Goal: Complete application form: Complete application form

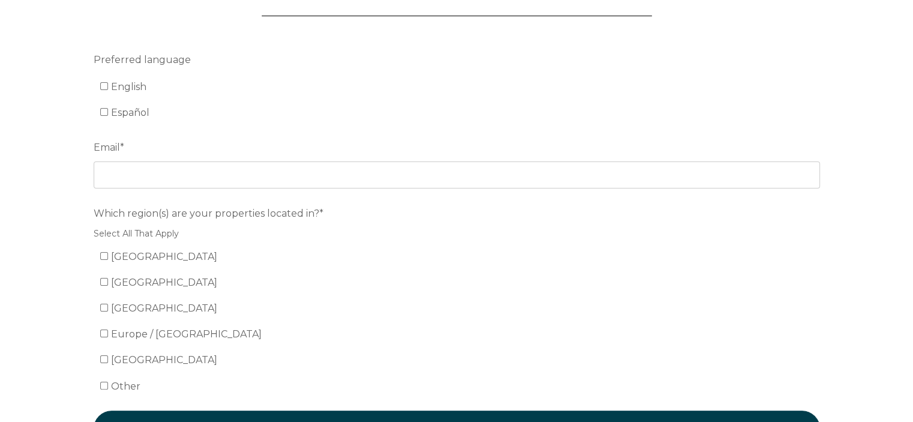
scroll to position [140, 0]
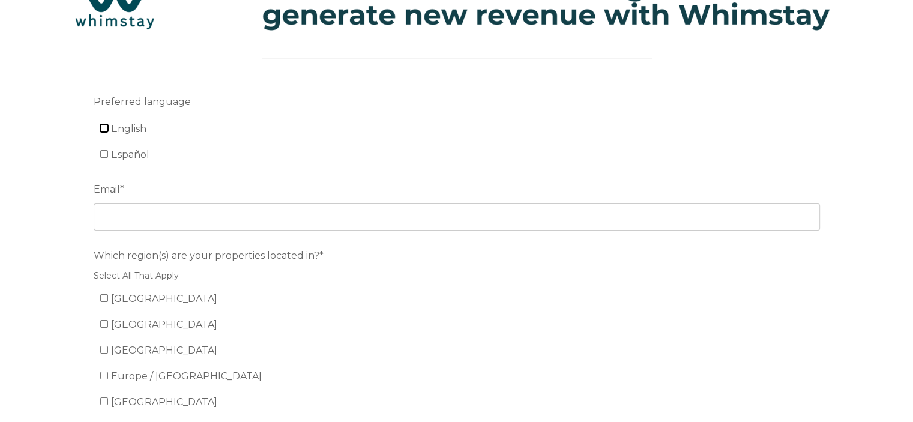
click at [101, 125] on input "English" at bounding box center [104, 128] width 8 height 8
checkbox input "true"
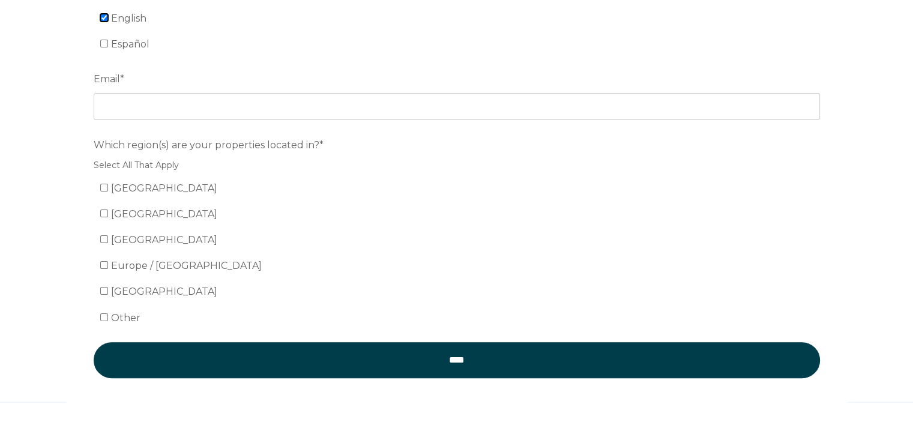
scroll to position [280, 0]
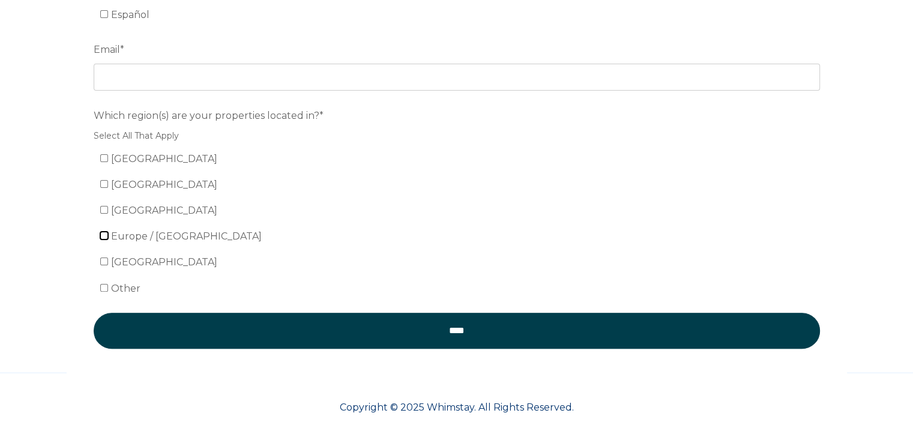
click at [106, 234] on input "Europe / United Kingdom" at bounding box center [104, 236] width 8 height 8
checkbox input "true"
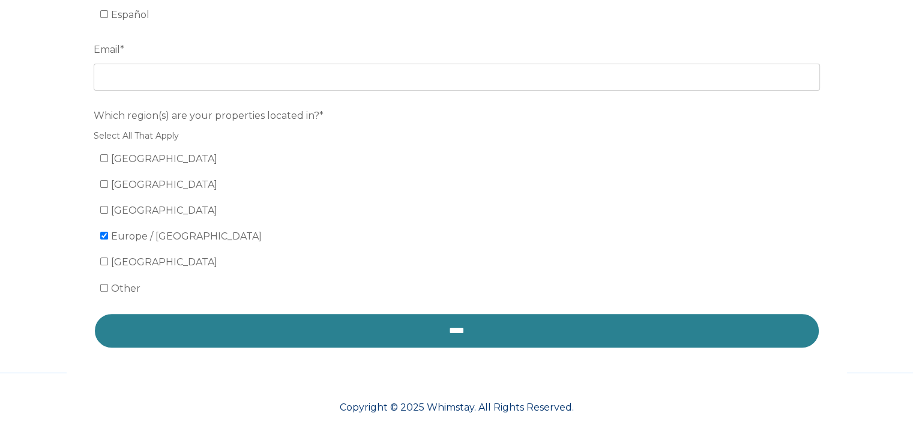
click at [375, 315] on input "****" at bounding box center [457, 331] width 726 height 36
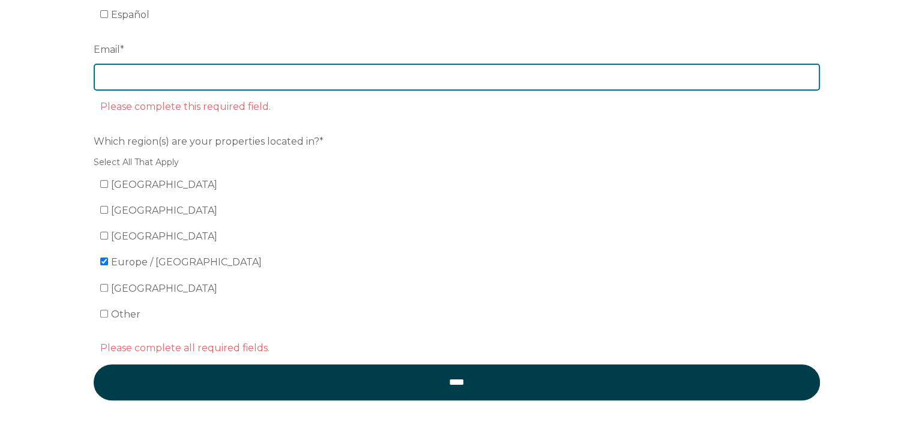
click at [149, 72] on input "Email *" at bounding box center [457, 77] width 726 height 26
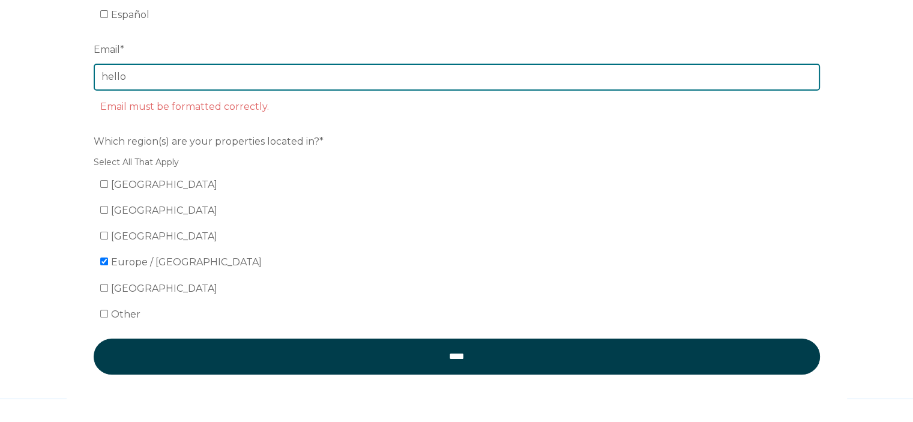
type input "[EMAIL_ADDRESS][DOMAIN_NAME]"
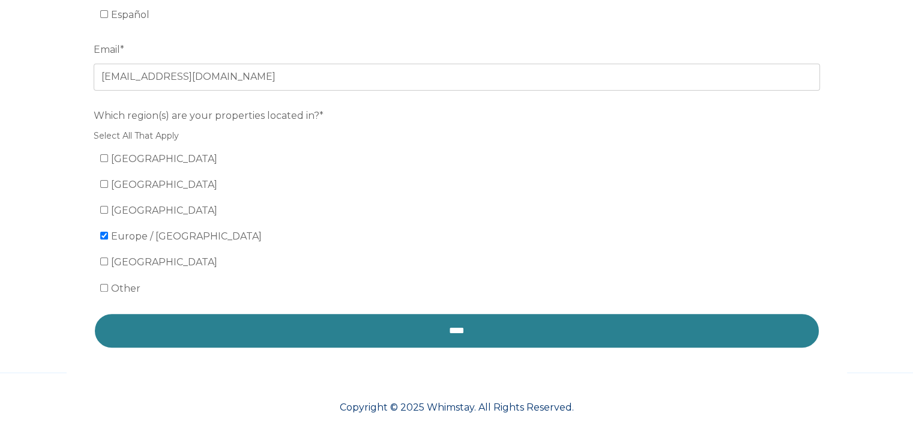
click at [259, 319] on input "****" at bounding box center [457, 331] width 726 height 36
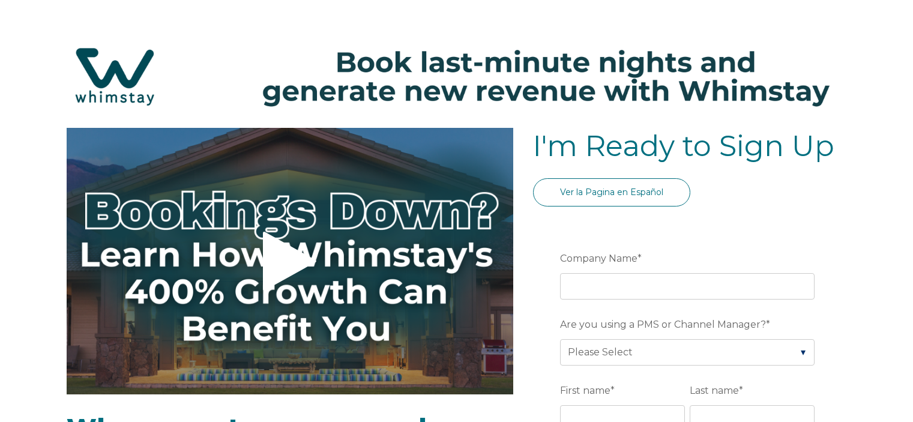
select select "ZA"
select select "Standard"
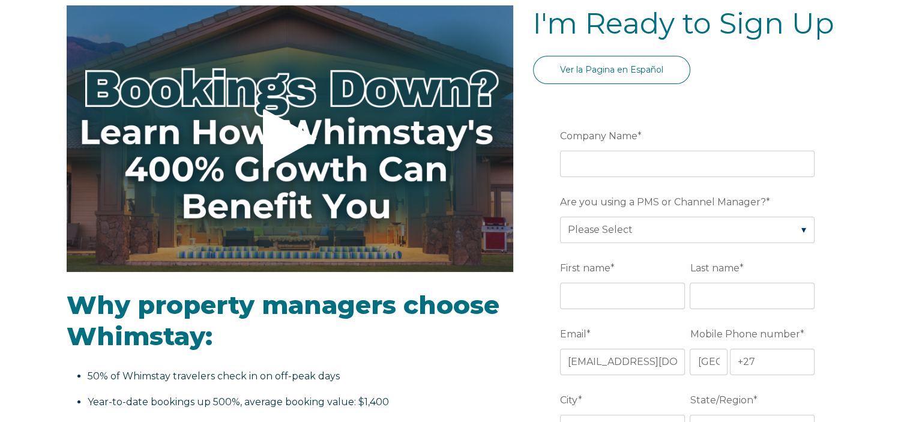
scroll to position [140, 0]
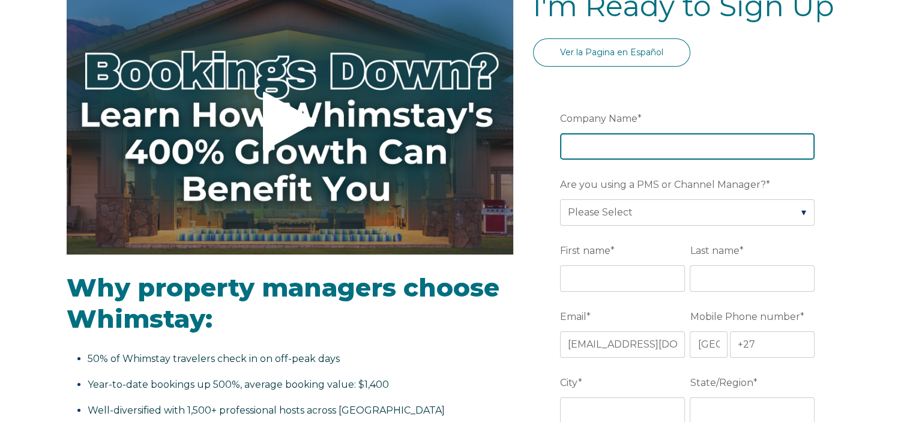
click at [572, 146] on input "Company Name *" at bounding box center [687, 146] width 255 height 26
type input "My Getaways"
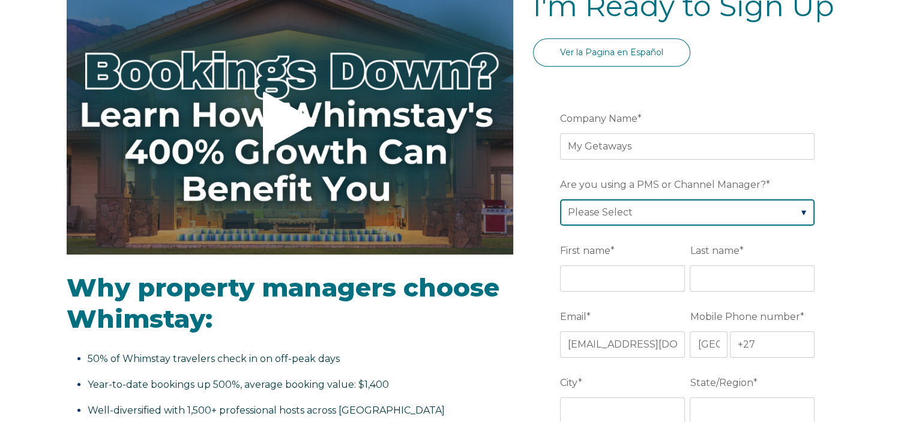
click at [605, 207] on select "Please Select Barefoot BookingPal Boost Brightside CiiRUS Escapia Guesty Hostaw…" at bounding box center [687, 212] width 255 height 26
select select "Rentals United"
click at [560, 199] on select "Please Select Barefoot BookingPal Boost Brightside CiiRUS Escapia Guesty Hostaw…" at bounding box center [687, 212] width 255 height 26
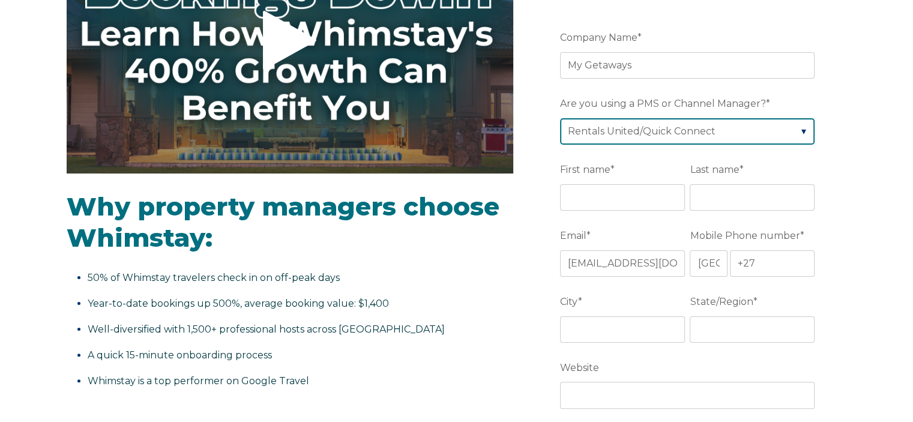
scroll to position [260, 0]
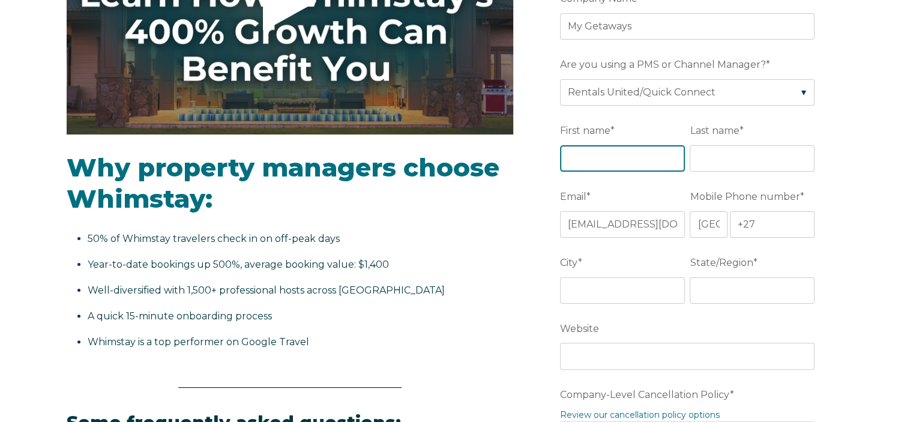
click at [609, 160] on input "First name *" at bounding box center [622, 158] width 125 height 26
type input "[PERSON_NAME]"
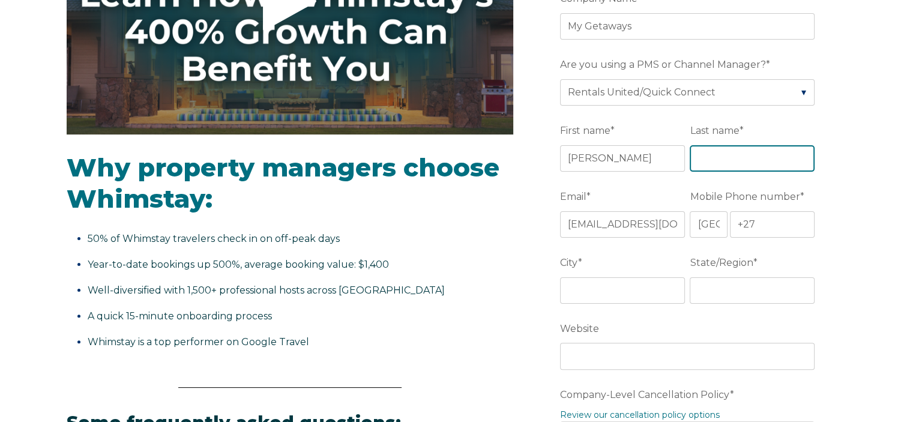
click at [702, 154] on input "Last name *" at bounding box center [752, 158] width 125 height 26
type input "[PERSON_NAME]"
click at [657, 262] on label "City *" at bounding box center [625, 263] width 130 height 22
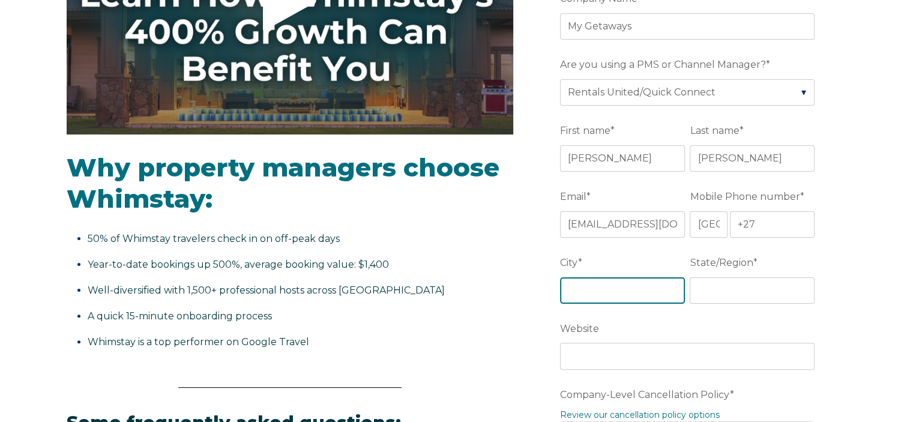
click at [657, 277] on input "City *" at bounding box center [622, 290] width 125 height 26
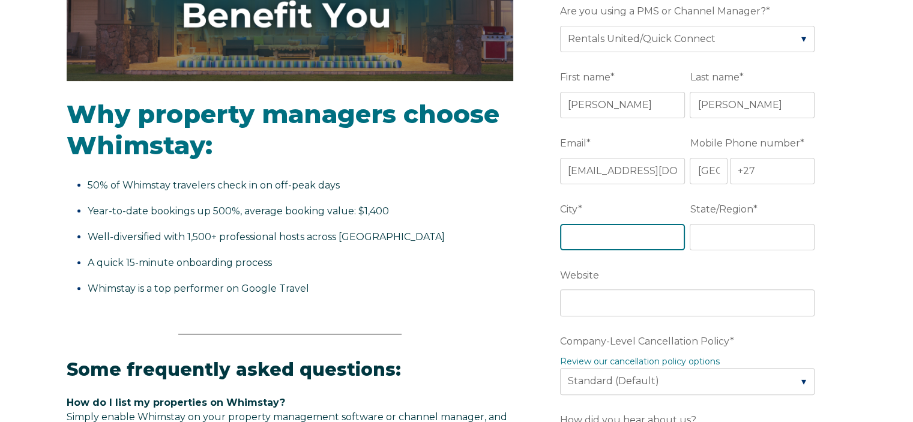
scroll to position [340, 0]
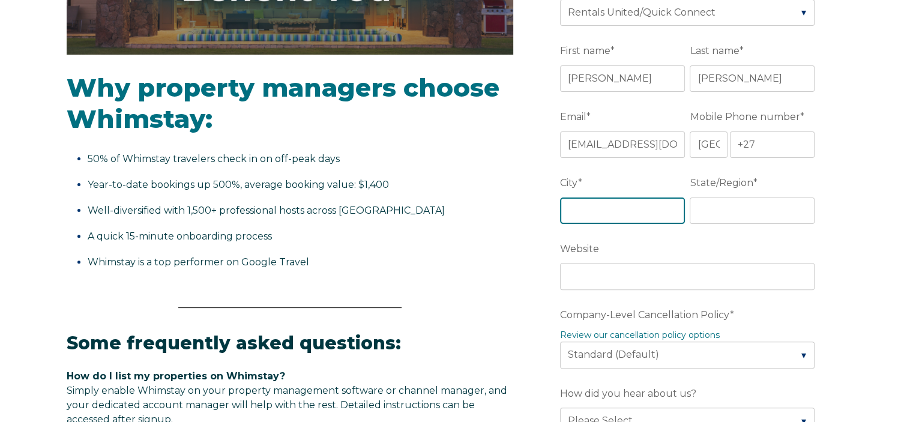
click at [603, 208] on input "City *" at bounding box center [622, 211] width 125 height 26
type input "[GEOGRAPHIC_DATA]"
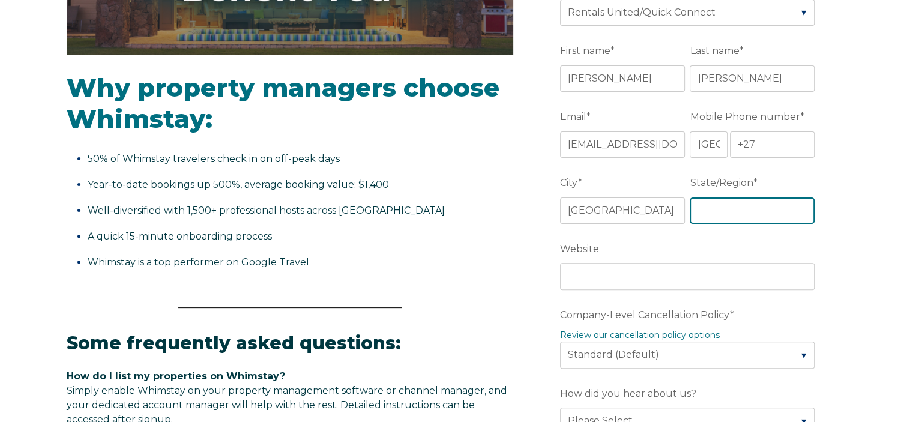
click at [743, 210] on input "State/Region *" at bounding box center [752, 211] width 125 height 26
type input "[GEOGRAPHIC_DATA]"
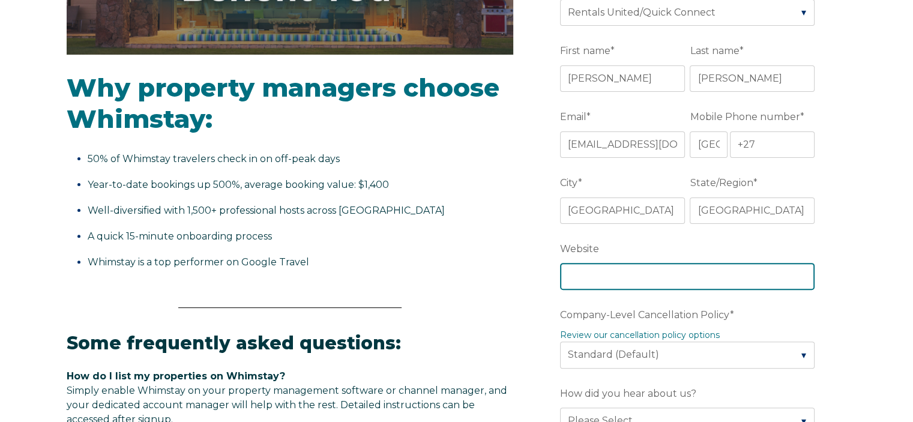
click at [619, 268] on input "Website" at bounding box center [687, 276] width 255 height 26
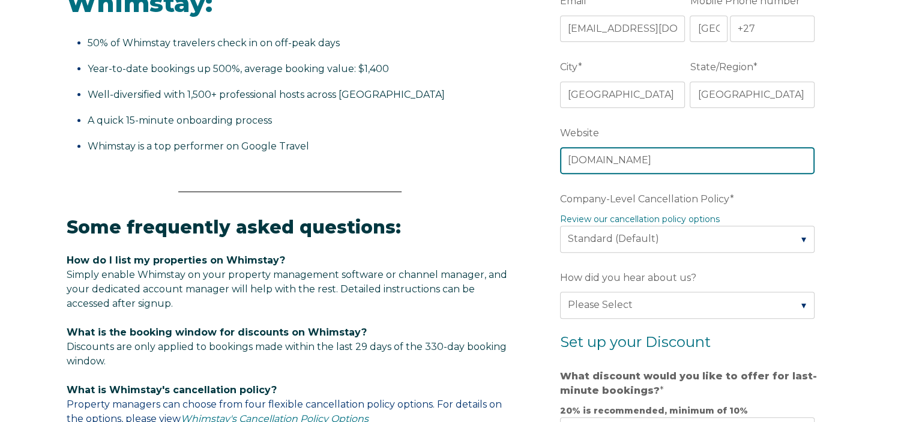
scroll to position [460, 0]
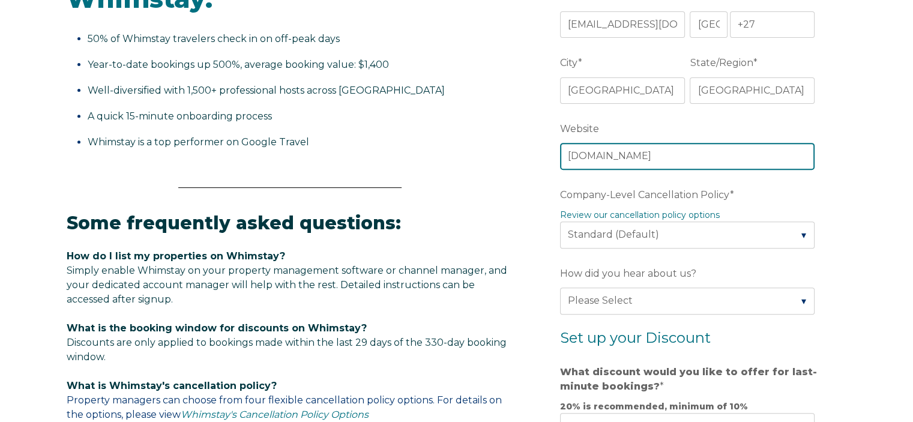
type input "[DOMAIN_NAME]"
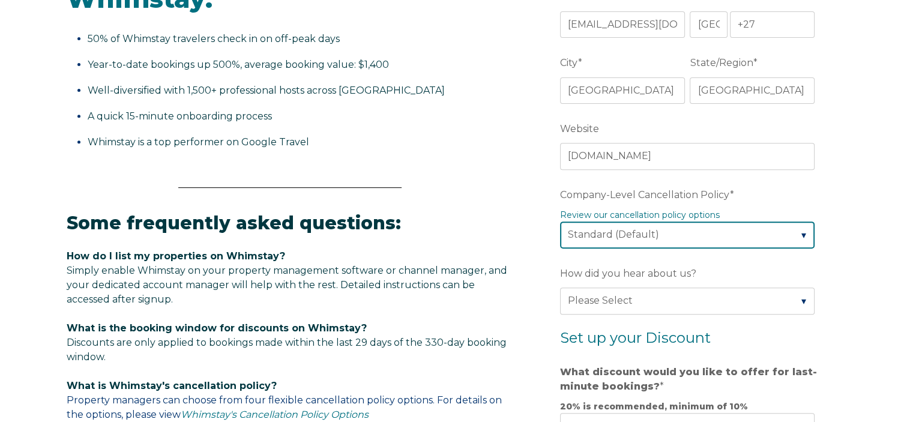
click at [618, 235] on select "Please Select Partial Standard (Default) Moderate Strict" at bounding box center [687, 235] width 255 height 26
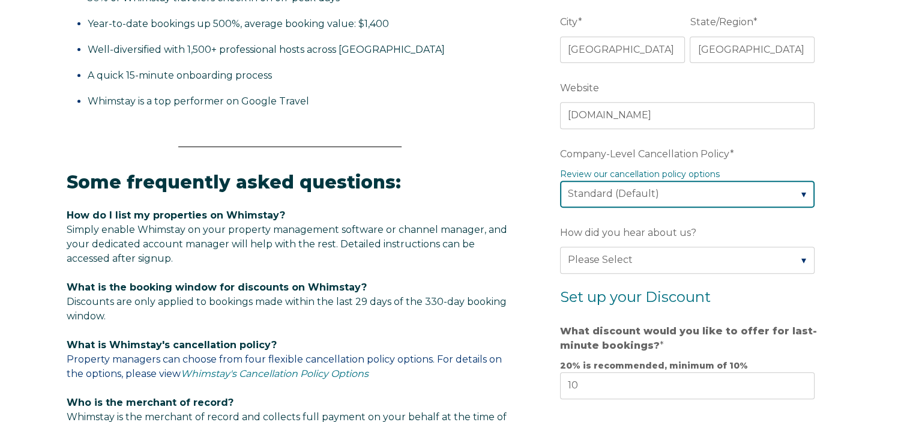
scroll to position [520, 0]
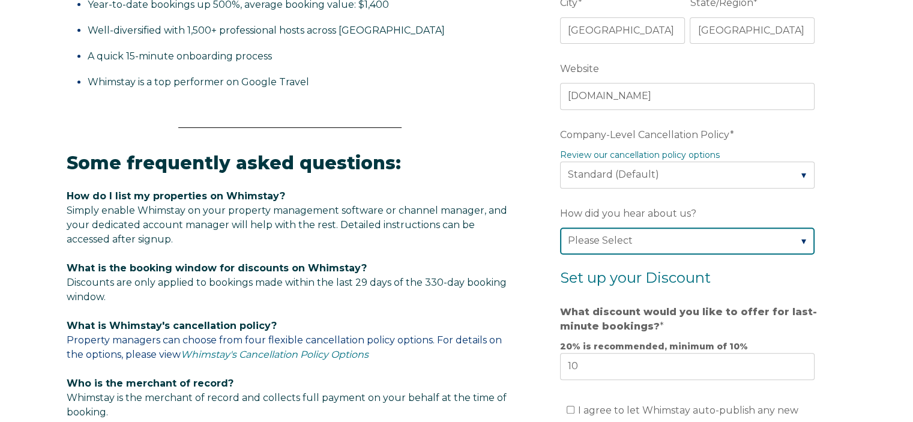
click at [618, 234] on select "Please Select Found Whimstay through a Google search Spoke to a Whimstay salesp…" at bounding box center [687, 241] width 255 height 26
select select "Google Search"
click at [560, 228] on select "Please Select Found Whimstay through a Google search Spoke to a Whimstay salesp…" at bounding box center [687, 241] width 255 height 26
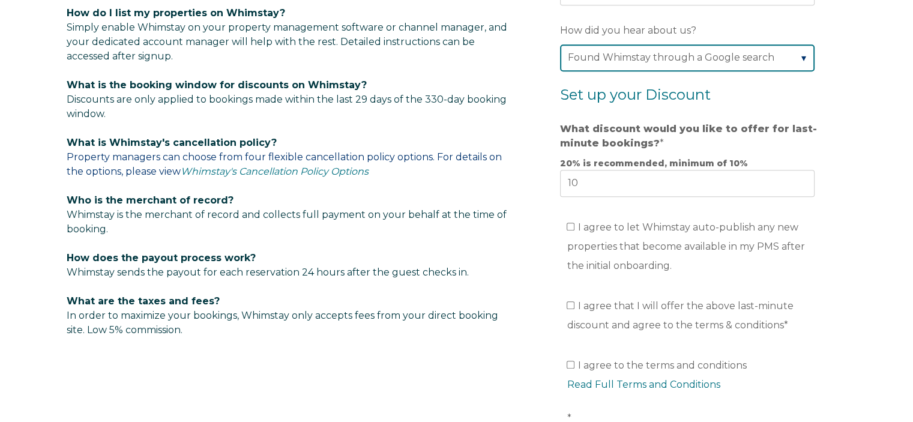
scroll to position [720, 0]
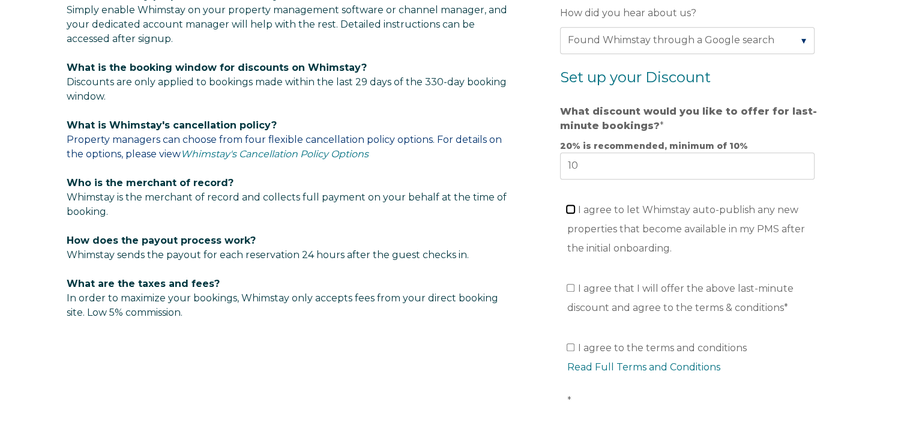
click at [570, 210] on input "I agree to let Whimstay auto-publish any new properties that become available i…" at bounding box center [571, 209] width 8 height 8
checkbox input "true"
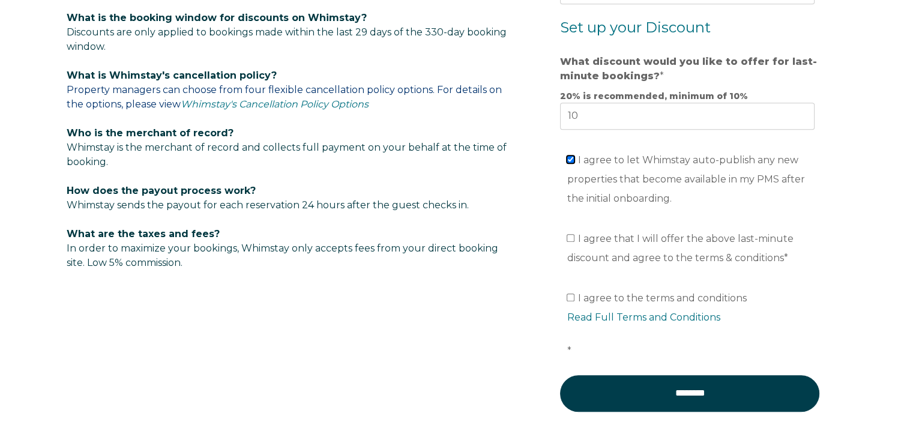
scroll to position [780, 0]
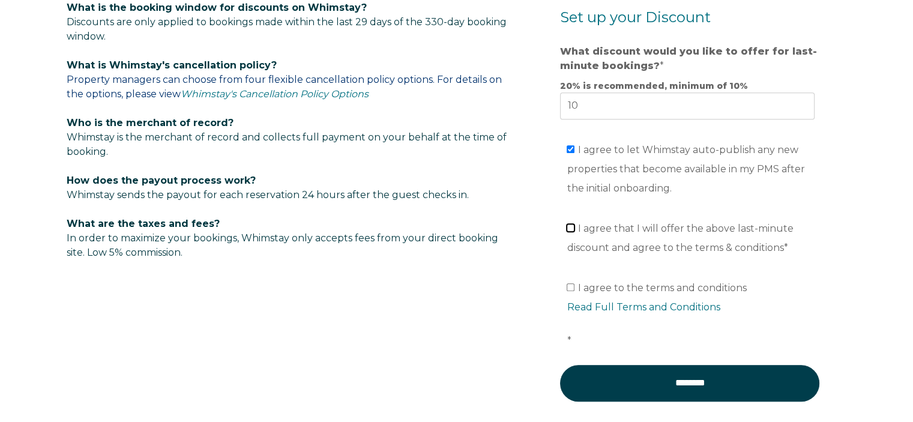
click at [568, 225] on input "I agree that I will offer the above last-minute discount and agree to the terms…" at bounding box center [571, 228] width 8 height 8
checkbox input "true"
click at [570, 284] on input "I agree to the terms and conditions Read Full Terms and Conditions *" at bounding box center [571, 287] width 8 height 8
checkbox input "true"
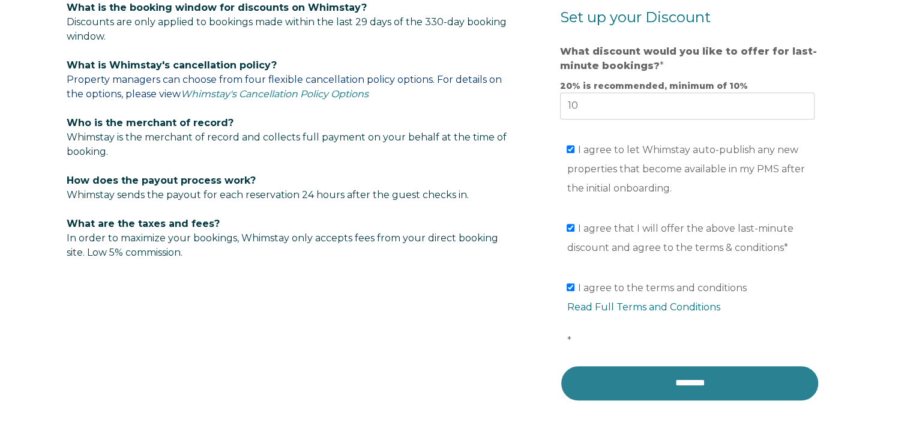
click at [667, 378] on input "********" at bounding box center [689, 383] width 259 height 36
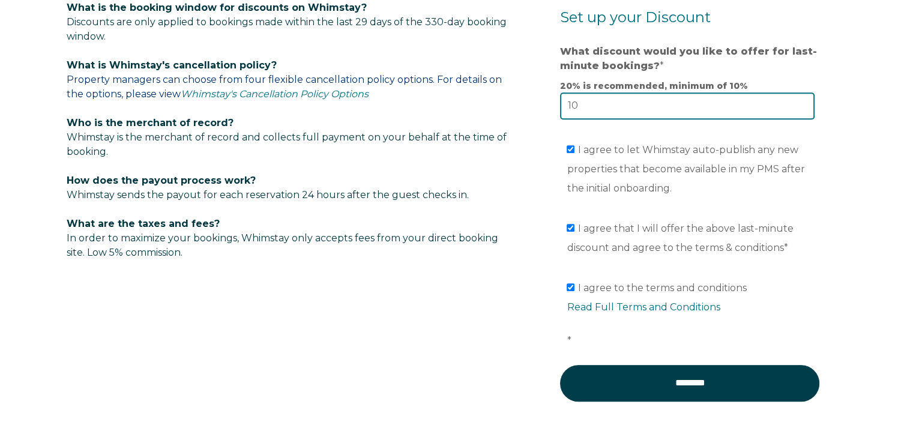
click at [638, 100] on input "10" at bounding box center [687, 105] width 255 height 26
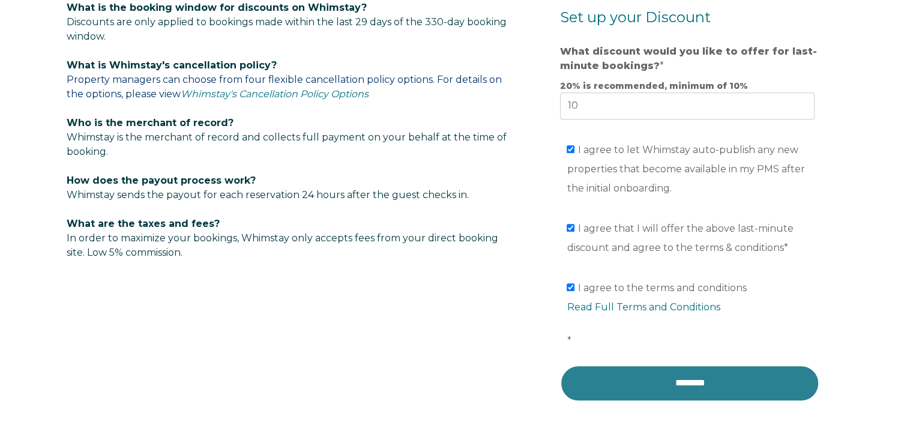
click at [675, 381] on input "********" at bounding box center [689, 383] width 259 height 36
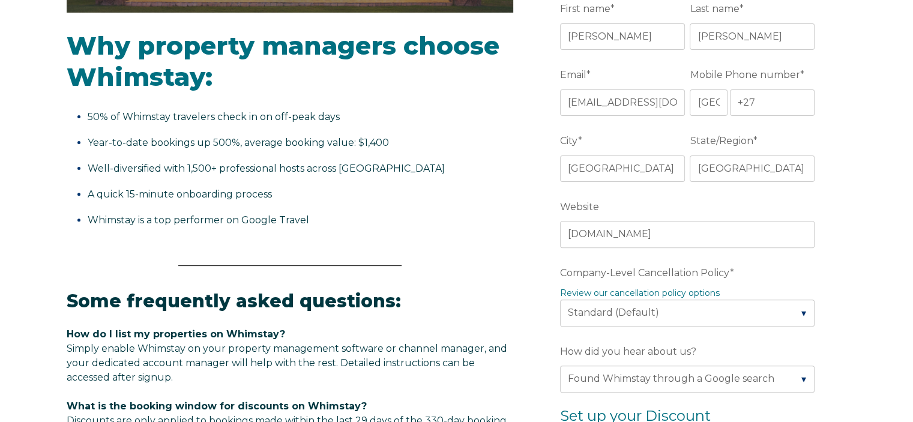
scroll to position [360, 0]
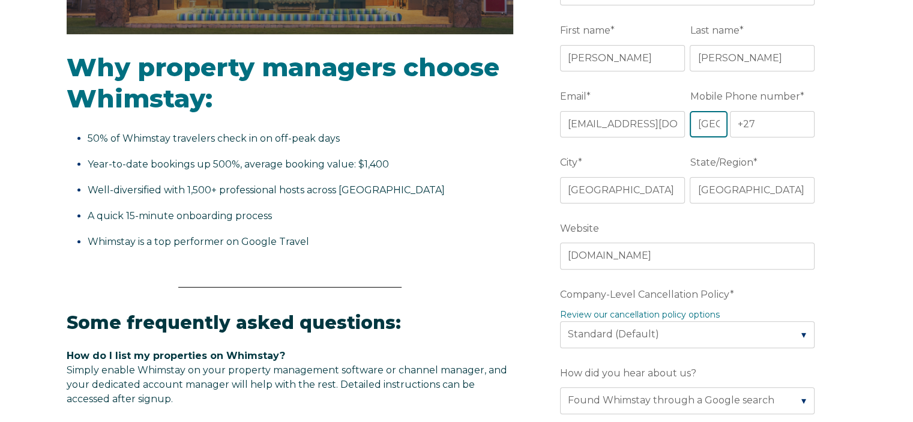
click at [704, 122] on select "* [GEOGRAPHIC_DATA] (‫[GEOGRAPHIC_DATA]‬‎) [GEOGRAPHIC_DATA] ([GEOGRAPHIC_DATA]…" at bounding box center [708, 124] width 37 height 26
select select "GB"
click at [690, 111] on select "* [GEOGRAPHIC_DATA] (‫[GEOGRAPHIC_DATA]‬‎) [GEOGRAPHIC_DATA] ([GEOGRAPHIC_DATA]…" at bounding box center [708, 124] width 37 height 26
click at [780, 119] on input "+44" at bounding box center [772, 124] width 85 height 26
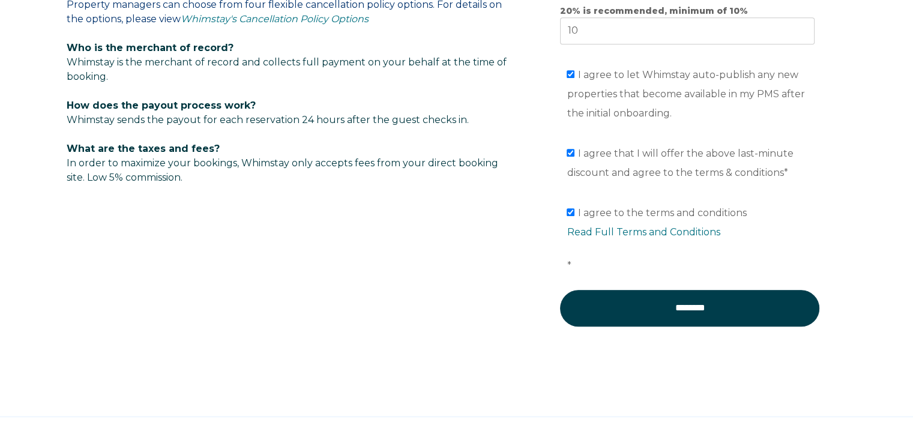
scroll to position [880, 0]
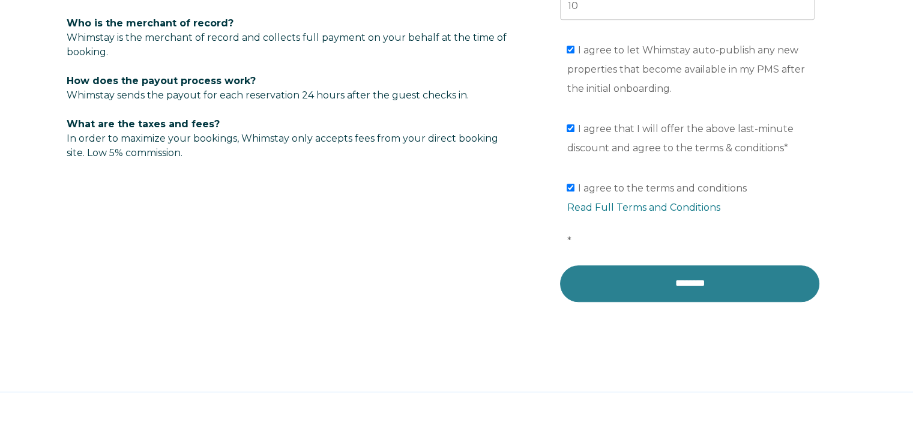
type input "[PHONE_NUMBER]"
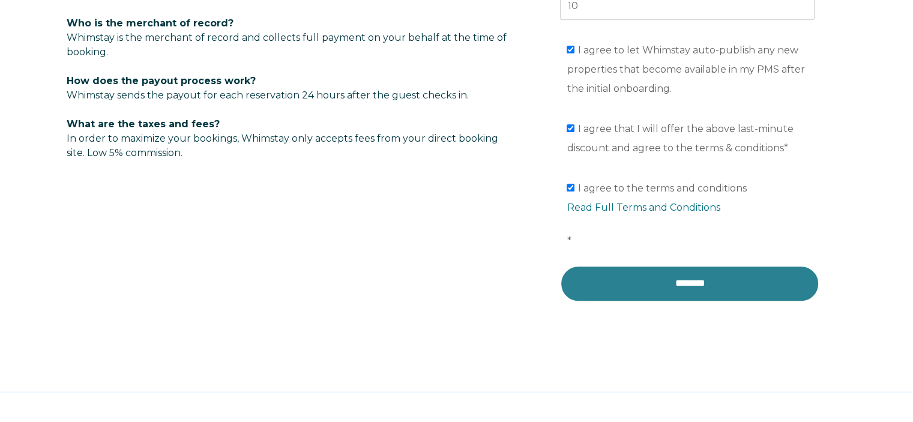
click at [665, 279] on input "********" at bounding box center [689, 283] width 259 height 36
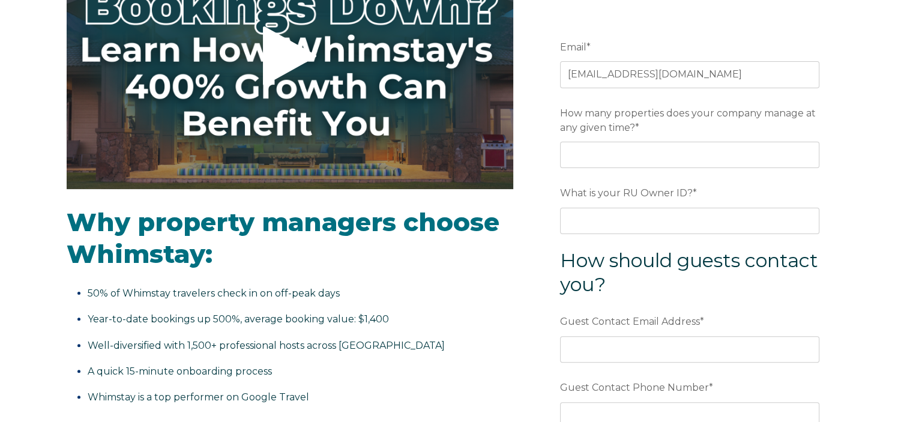
scroll to position [280, 0]
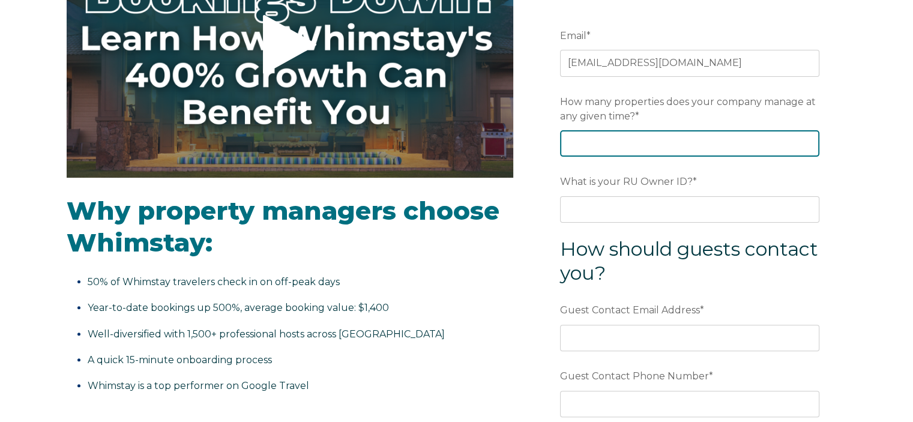
click at [594, 139] on input "How many properties does your company manage at any given time? *" at bounding box center [689, 143] width 259 height 26
type input "99"
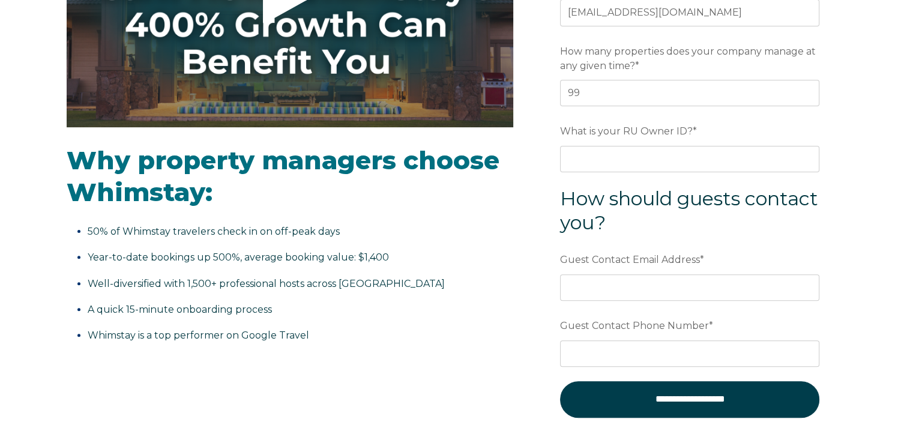
scroll to position [340, 0]
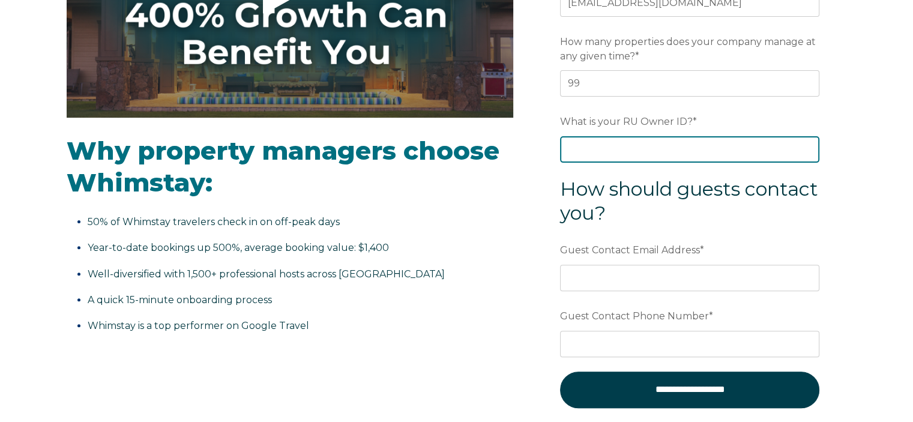
click at [576, 155] on input "What is your RU Owner ID? *" at bounding box center [689, 149] width 259 height 26
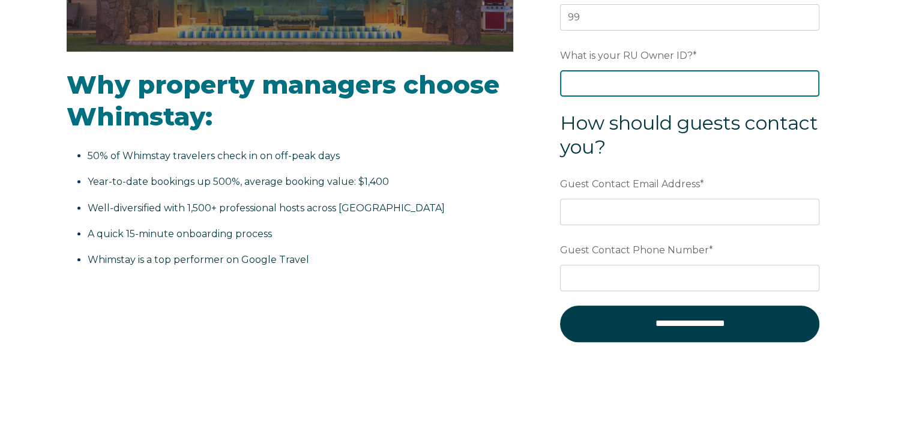
scroll to position [440, 0]
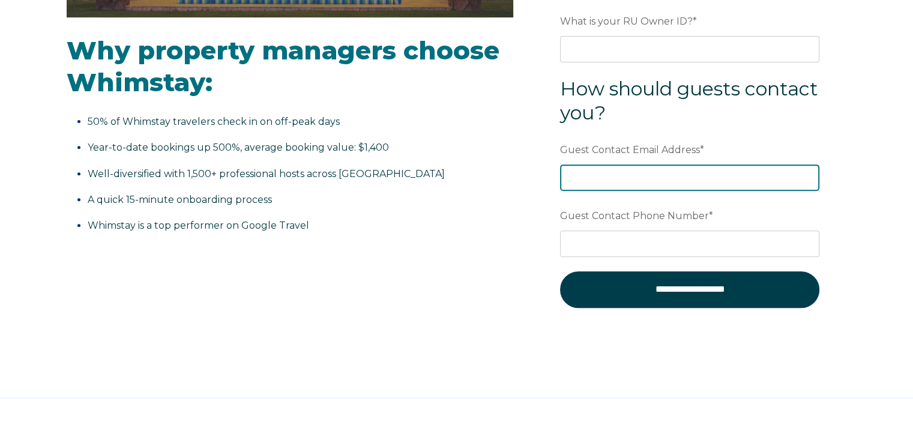
click at [586, 175] on div "Guest Contact Email Address *" at bounding box center [689, 165] width 259 height 52
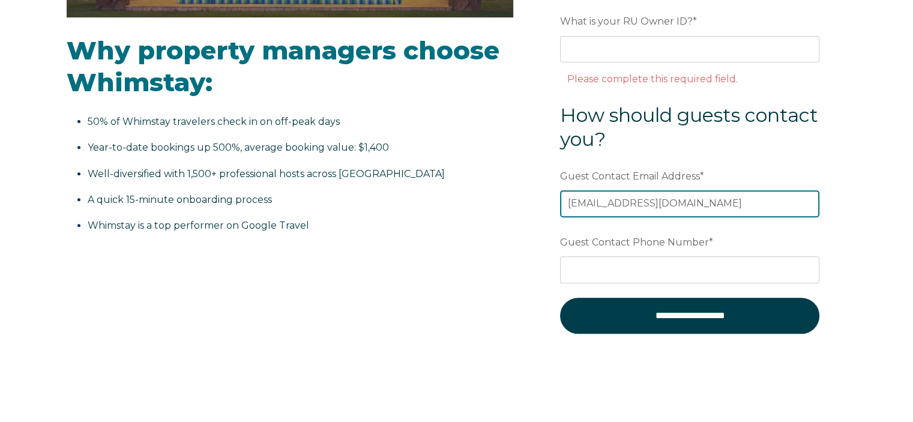
type input "[EMAIL_ADDRESS][DOMAIN_NAME]"
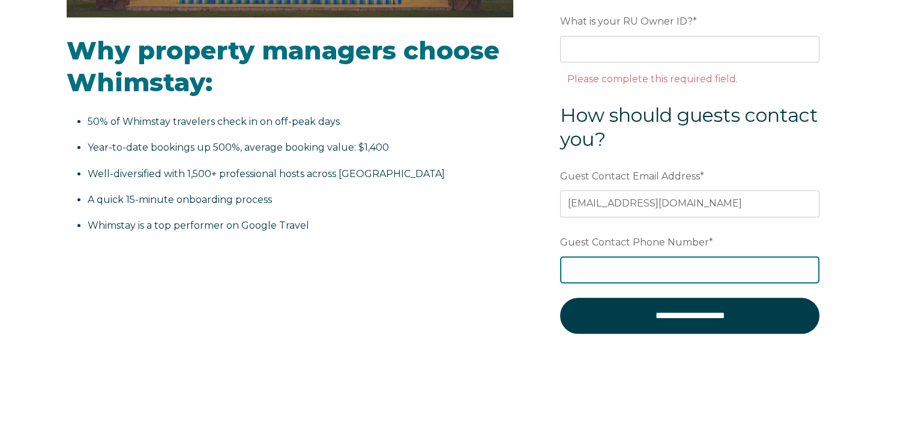
click at [576, 265] on input "Guest Contact Phone Number *" at bounding box center [689, 269] width 259 height 26
